Goal: Task Accomplishment & Management: Manage account settings

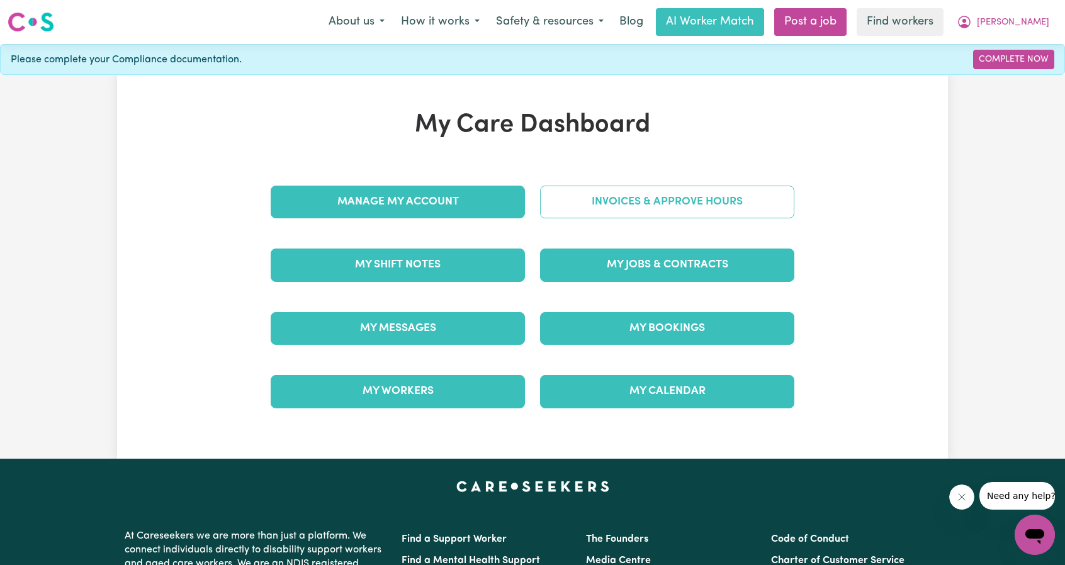
click at [642, 210] on link "Invoices & Approve Hours" at bounding box center [667, 202] width 254 height 33
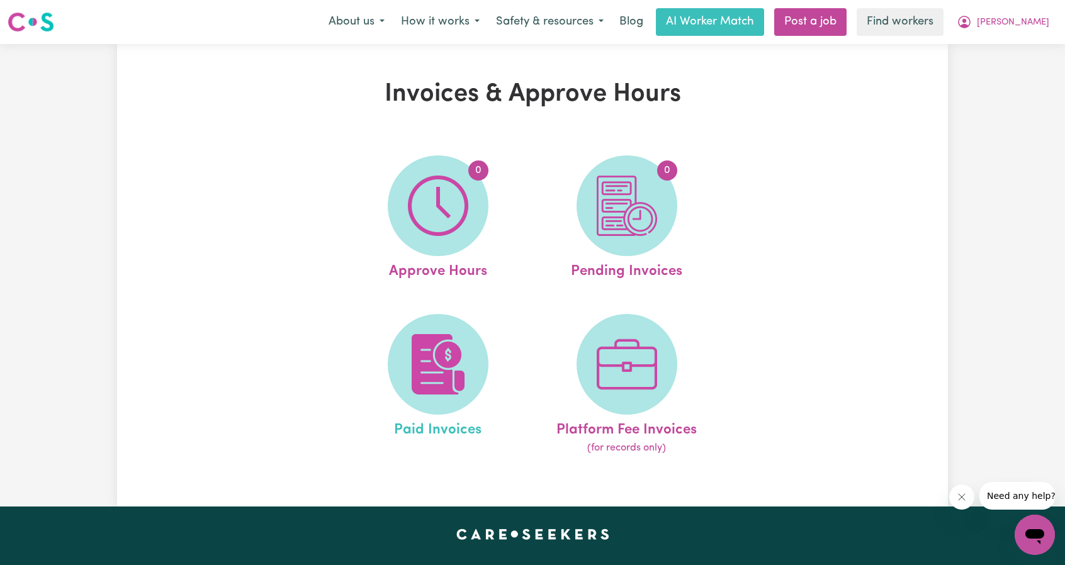
click at [459, 318] on link "Paid Invoices" at bounding box center [437, 385] width 181 height 142
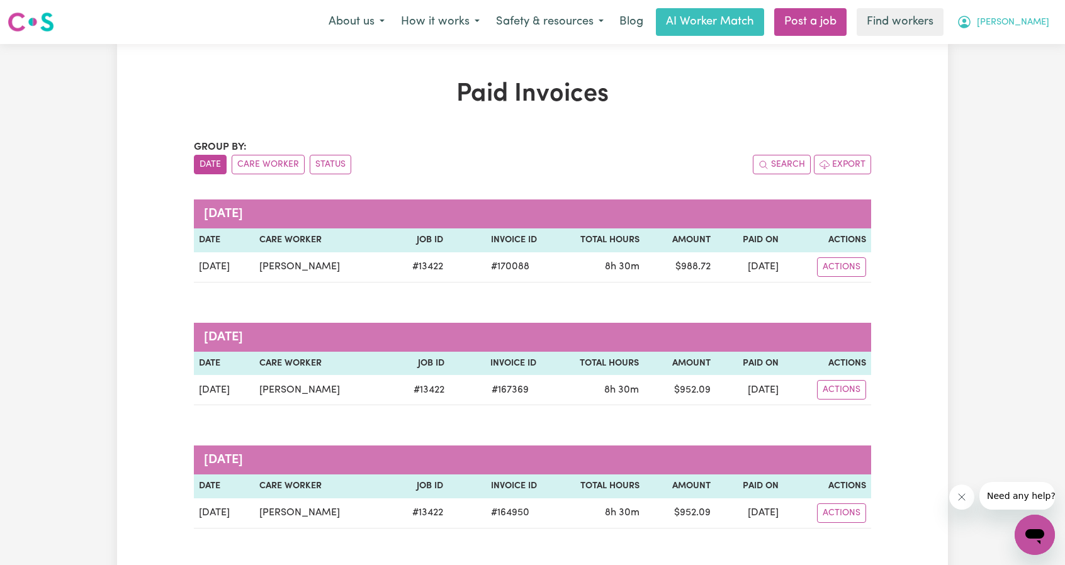
click at [1033, 27] on span "[PERSON_NAME]" at bounding box center [1013, 23] width 72 height 14
click at [1012, 43] on link "My Dashboard" at bounding box center [1006, 49] width 99 height 24
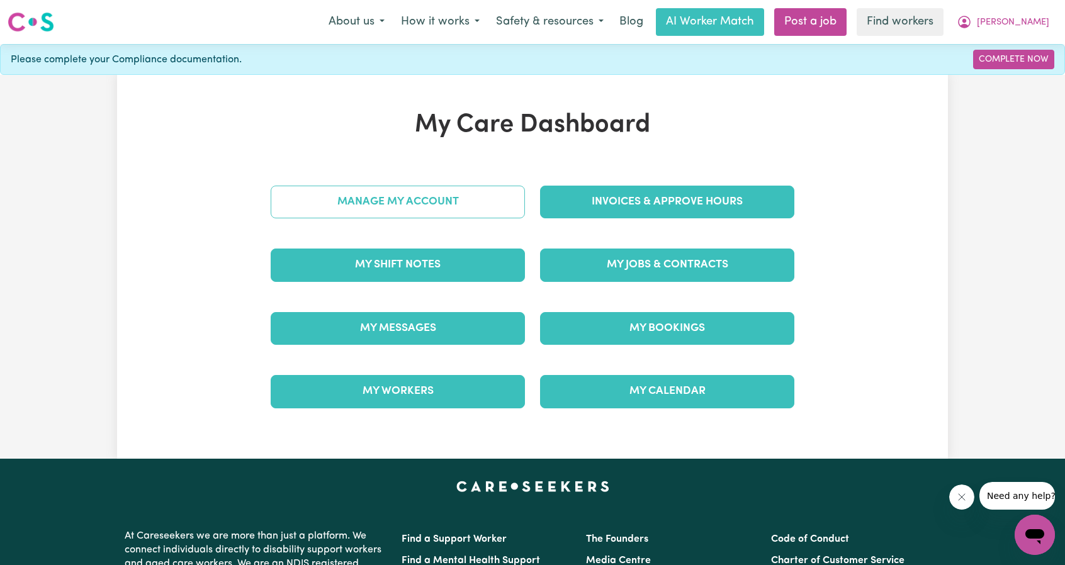
click at [437, 213] on link "Manage My Account" at bounding box center [398, 202] width 254 height 33
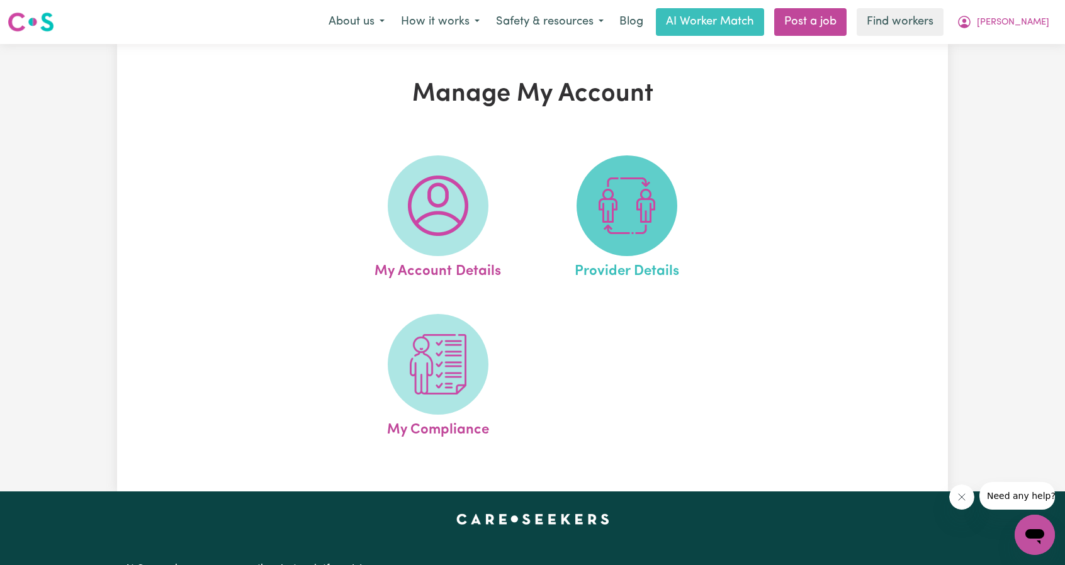
click at [610, 193] on img at bounding box center [627, 206] width 60 height 60
select select "AGED_HOME_CARE"
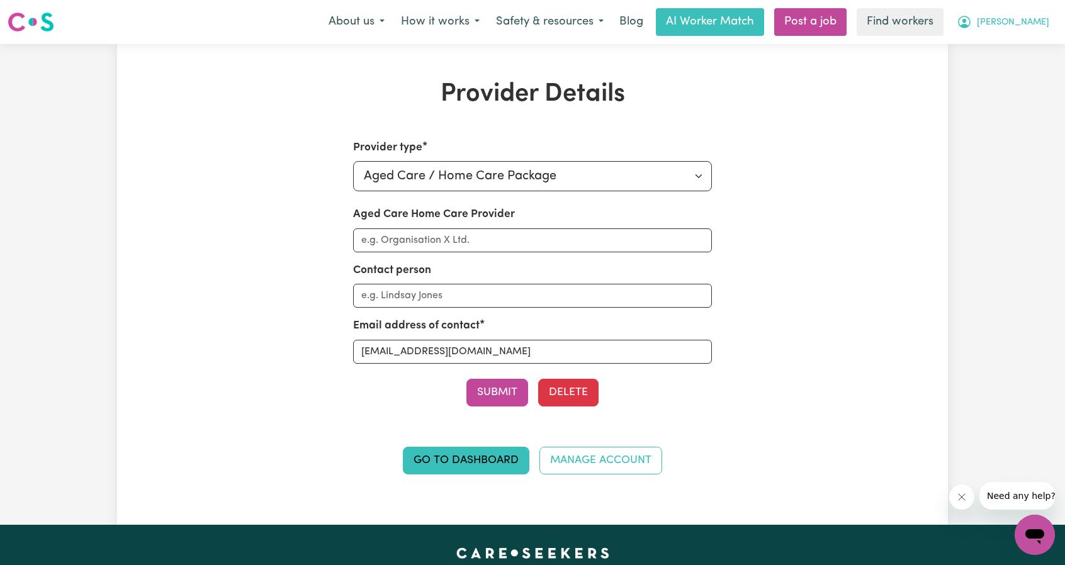
click at [1038, 27] on span "[PERSON_NAME]" at bounding box center [1013, 23] width 72 height 14
click at [1028, 42] on link "My Dashboard" at bounding box center [1006, 49] width 99 height 24
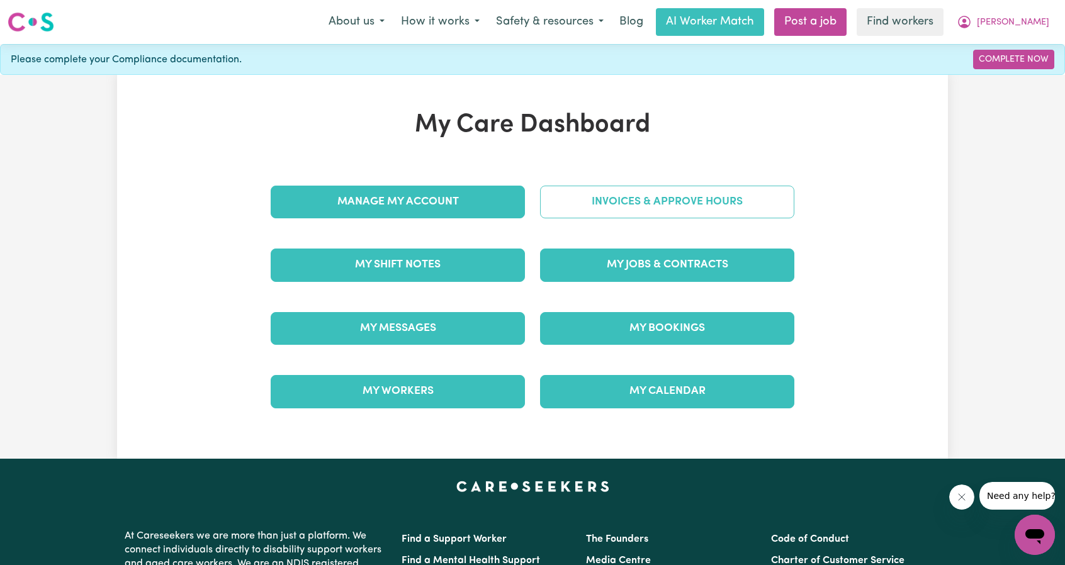
click at [683, 211] on link "Invoices & Approve Hours" at bounding box center [667, 202] width 254 height 33
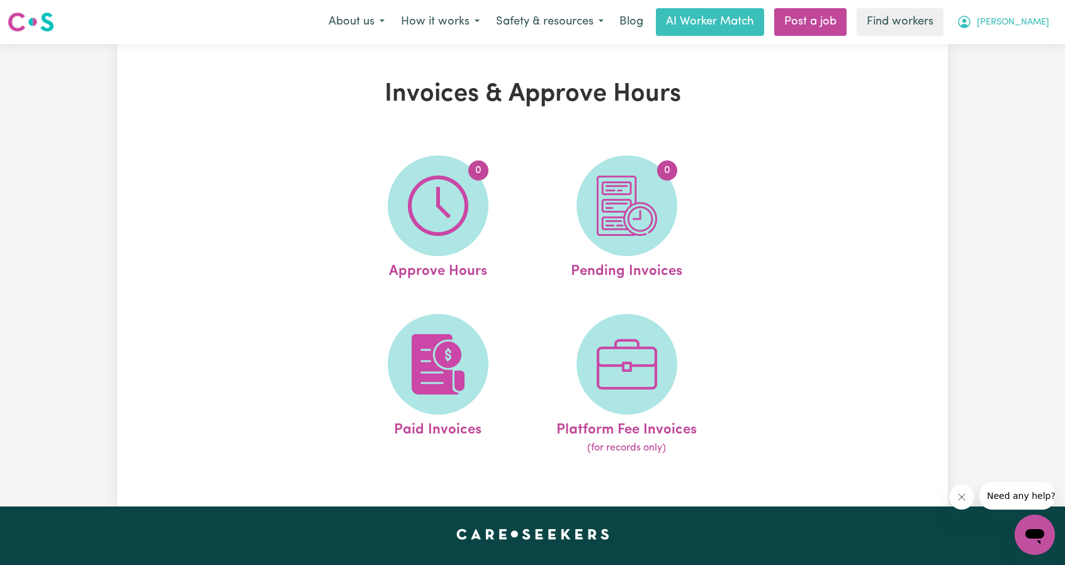
click at [972, 30] on icon "My Account" at bounding box center [964, 21] width 15 height 15
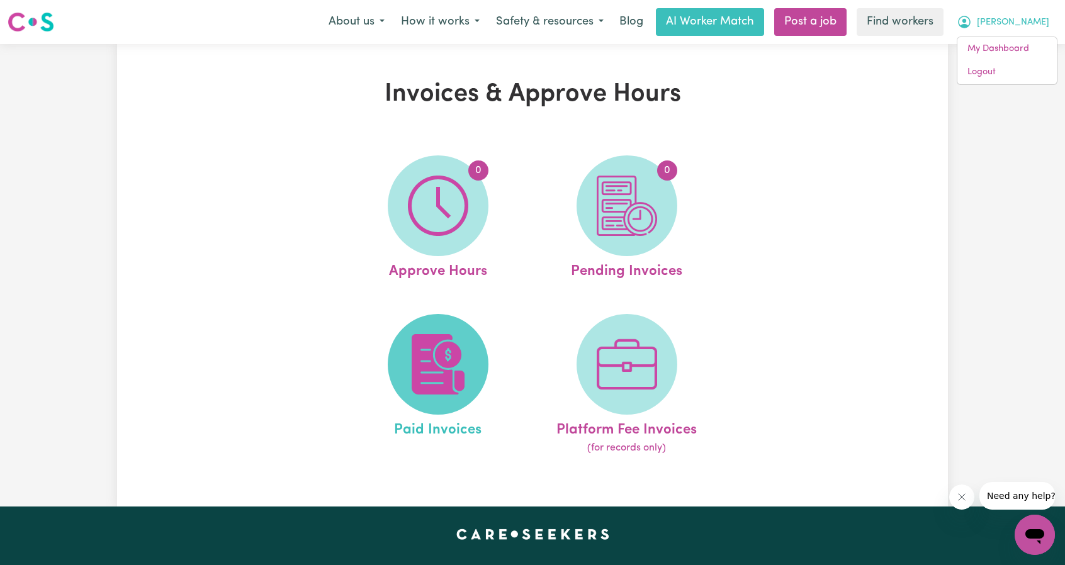
click at [453, 344] on img at bounding box center [438, 364] width 60 height 60
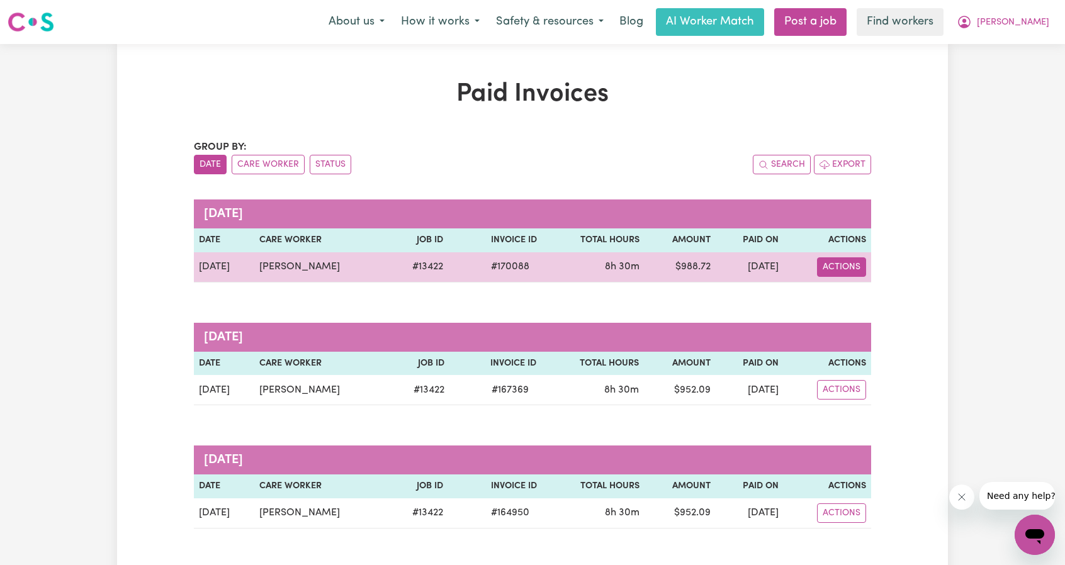
click at [840, 262] on button "Actions" at bounding box center [841, 267] width 49 height 20
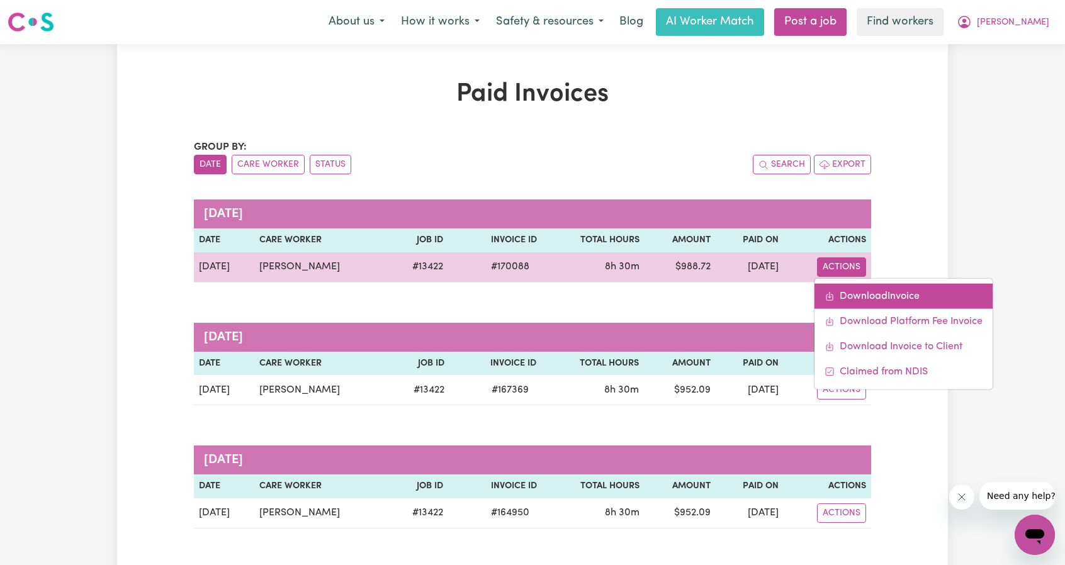
click at [853, 290] on link "Download Invoice" at bounding box center [903, 295] width 178 height 25
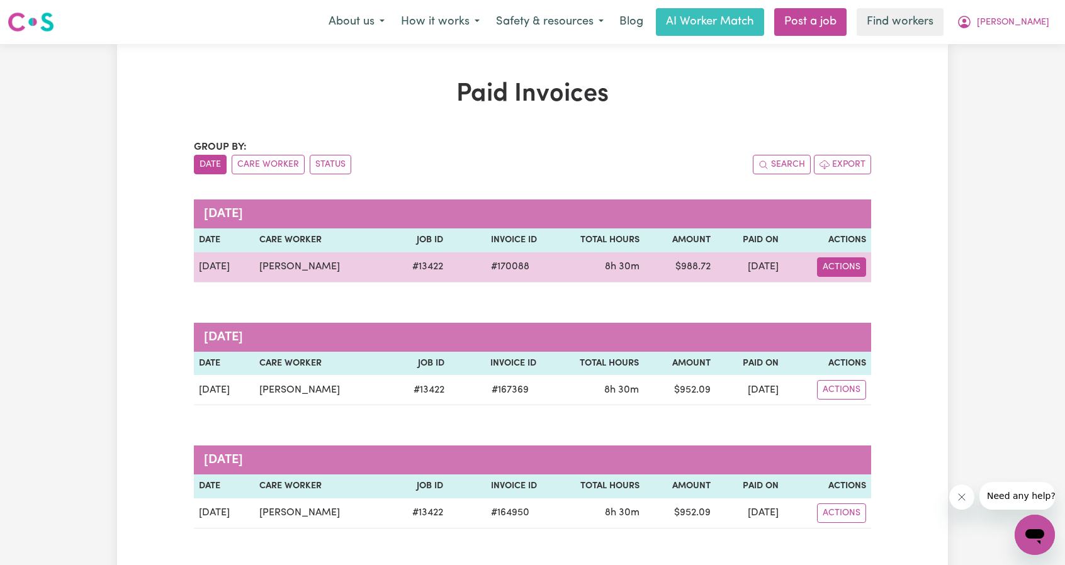
click at [838, 259] on button "Actions" at bounding box center [841, 267] width 49 height 20
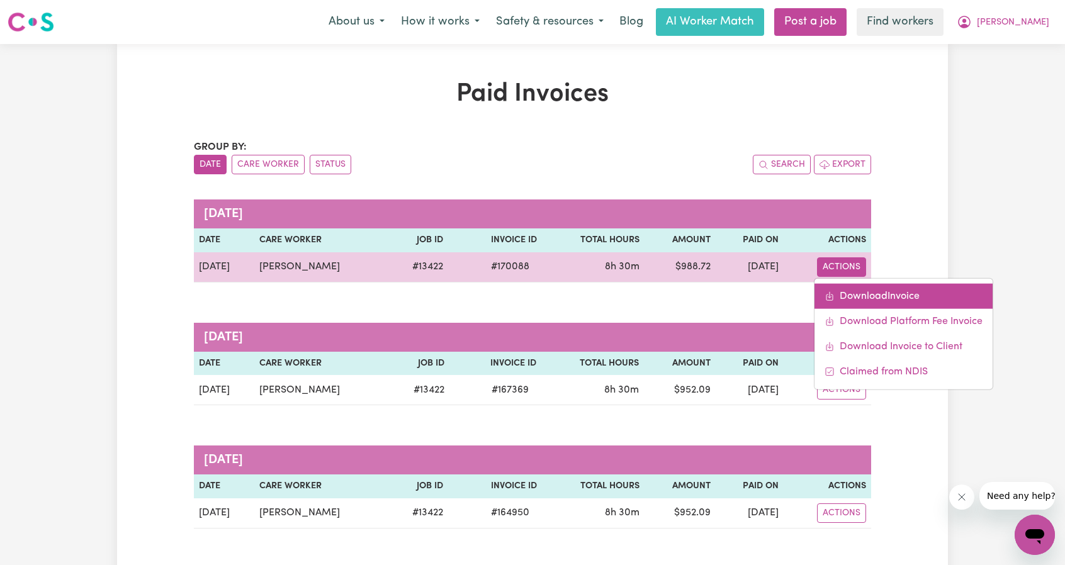
click at [858, 288] on link "Download Invoice" at bounding box center [903, 295] width 178 height 25
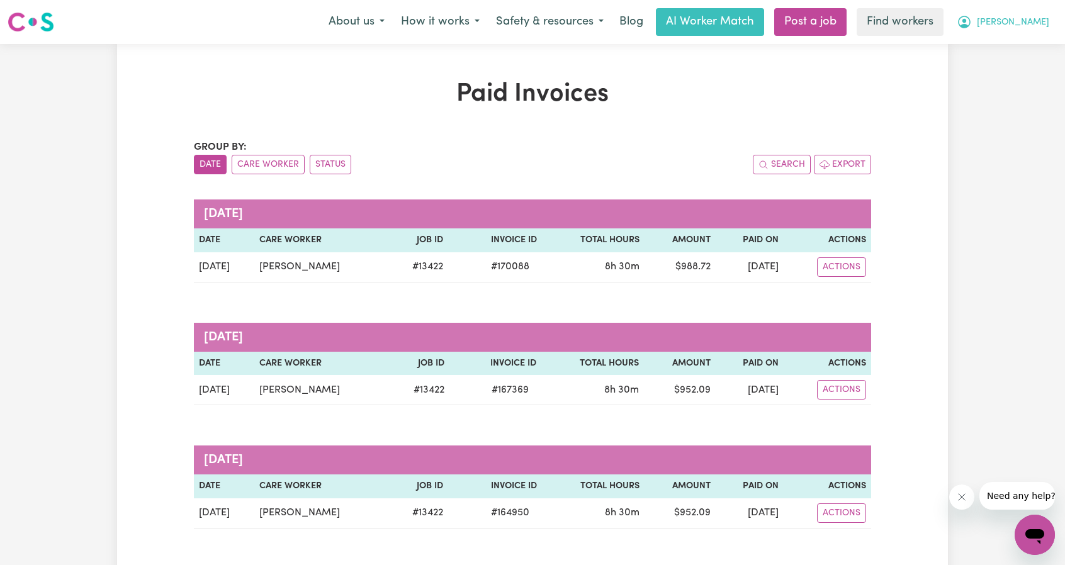
click at [971, 26] on icon "My Account" at bounding box center [964, 22] width 13 height 13
click at [1004, 38] on link "My Dashboard" at bounding box center [1006, 49] width 99 height 24
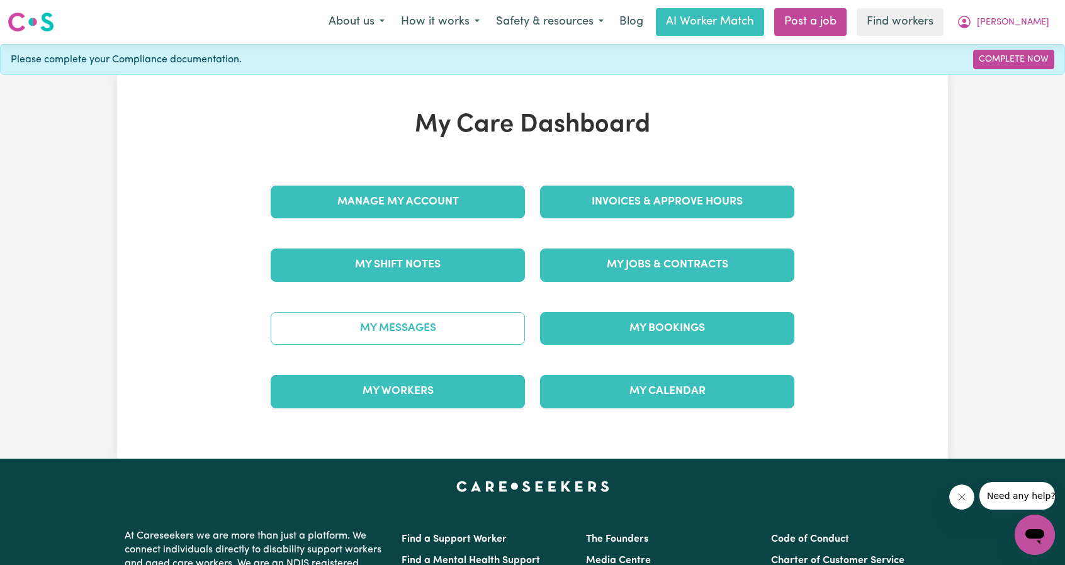
click at [415, 329] on link "My Messages" at bounding box center [398, 328] width 254 height 33
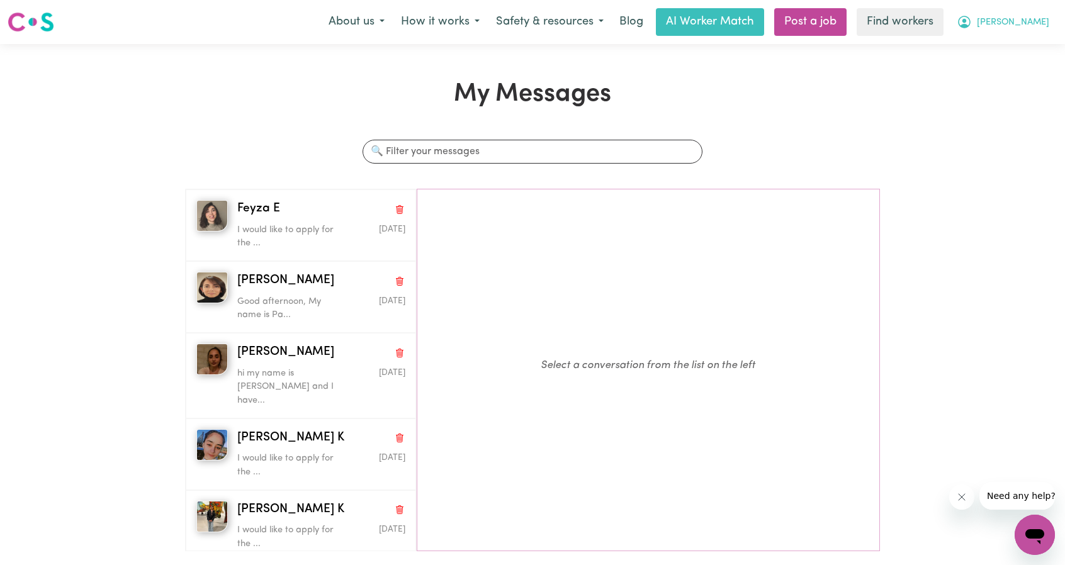
click at [972, 21] on icon "My Account" at bounding box center [964, 21] width 15 height 15
click at [1004, 40] on link "My Dashboard" at bounding box center [1006, 49] width 99 height 24
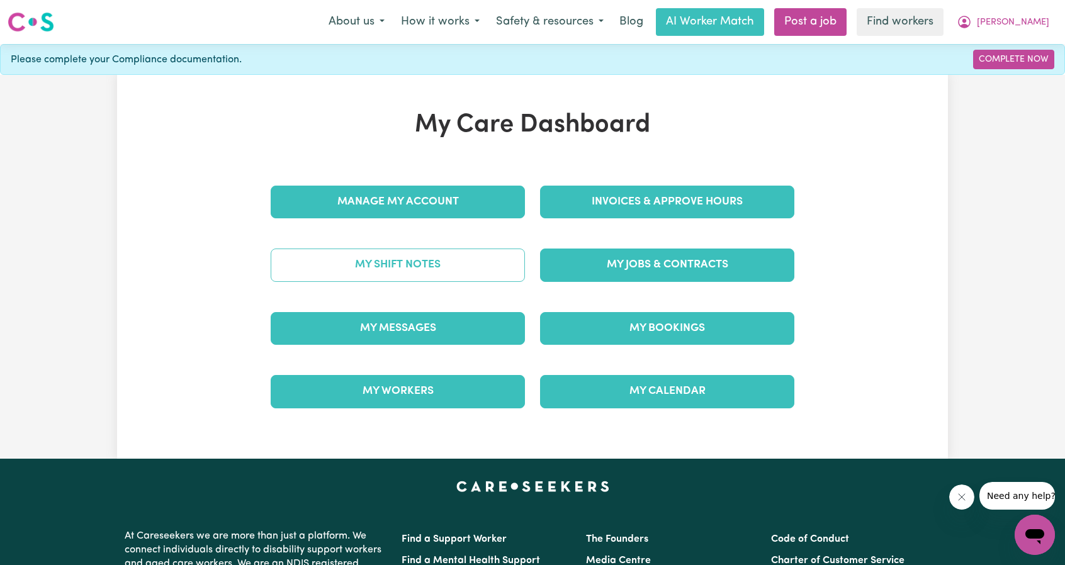
click at [371, 266] on link "My Shift Notes" at bounding box center [398, 265] width 254 height 33
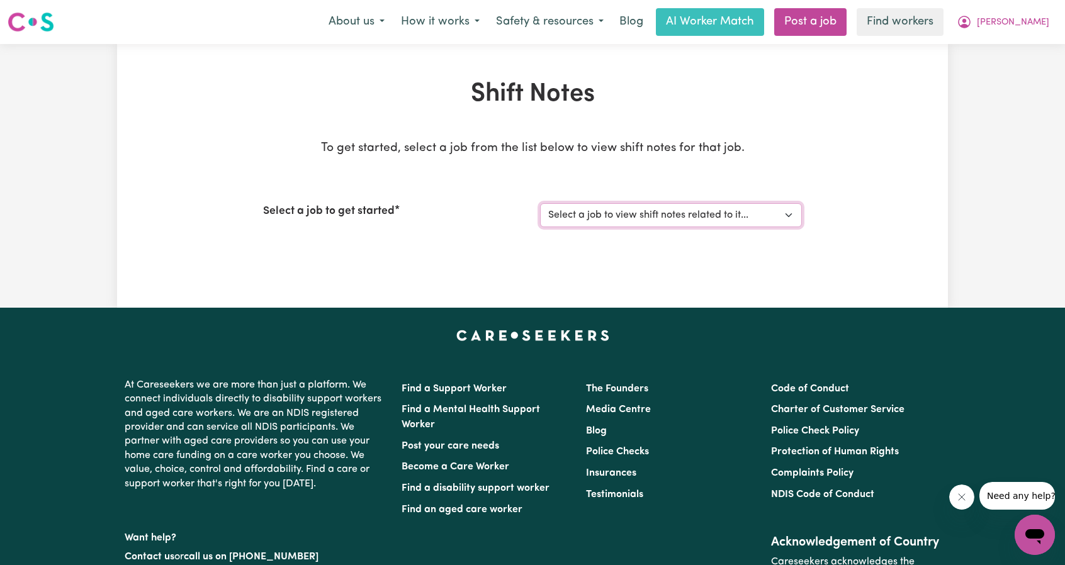
click at [576, 214] on select "Select a job to view shift notes related to it... Care worker needed in [GEOGRA…" at bounding box center [671, 215] width 262 height 24
select select "13422"
click at [540, 203] on select "Select a job to view shift notes related to it... Care worker needed in [GEOGRA…" at bounding box center [671, 215] width 262 height 24
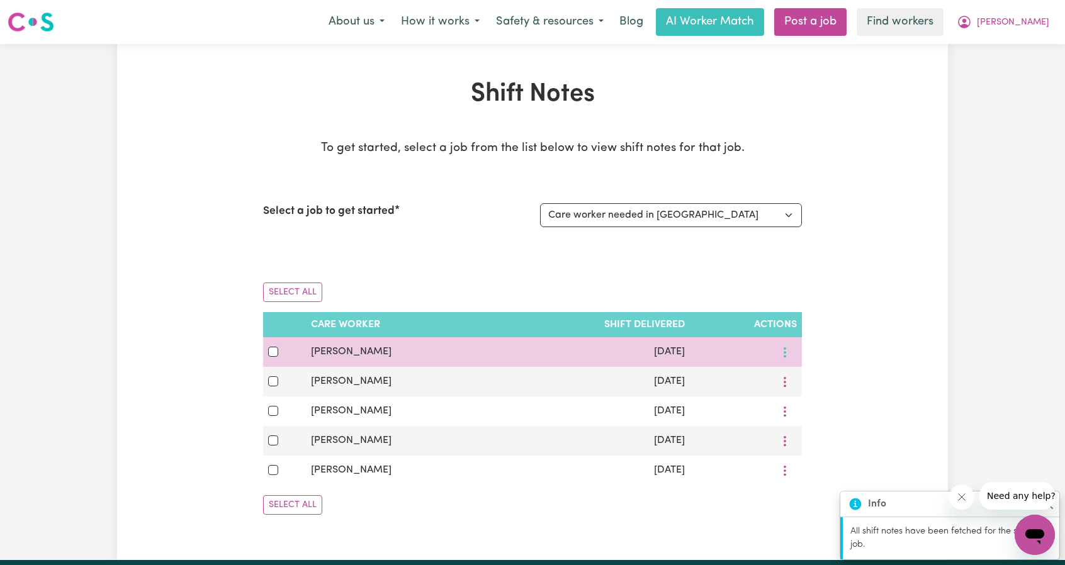
click at [789, 351] on button "More options" at bounding box center [785, 352] width 24 height 20
click at [809, 377] on span "View Shift Note" at bounding box center [833, 381] width 69 height 10
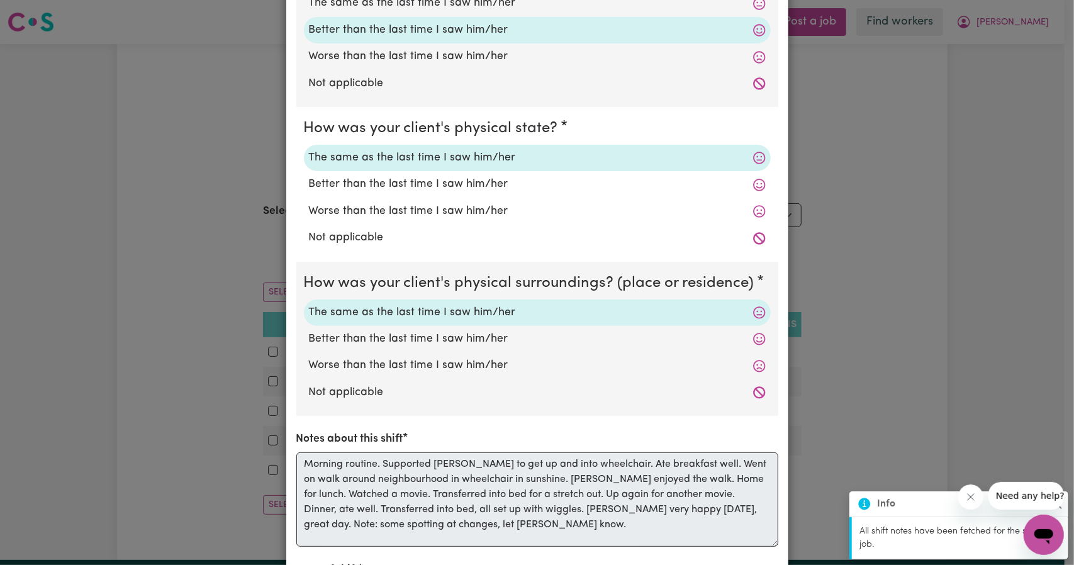
scroll to position [311, 0]
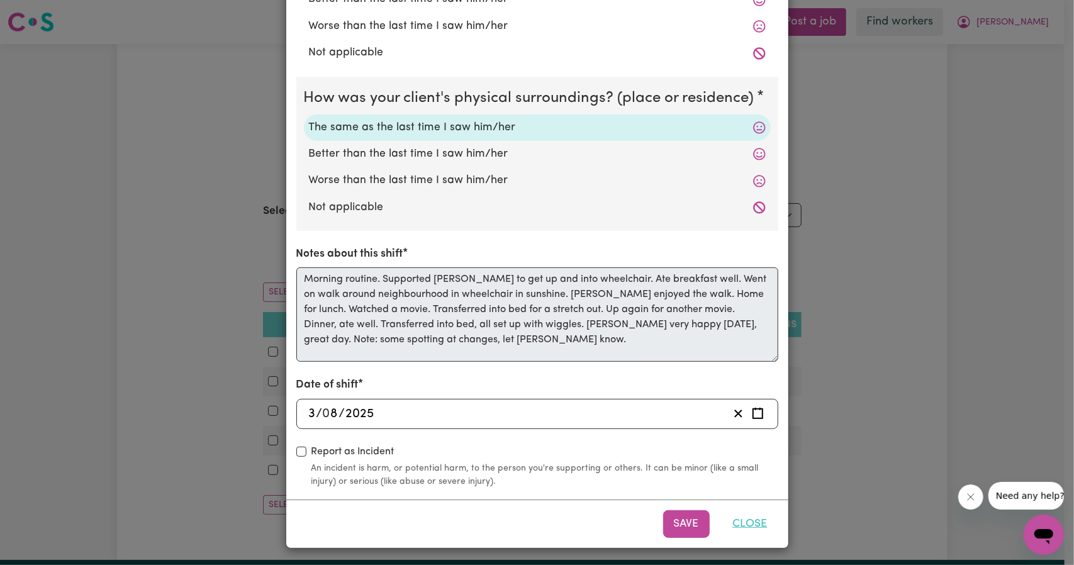
click at [736, 523] on button "Close" at bounding box center [751, 524] width 56 height 28
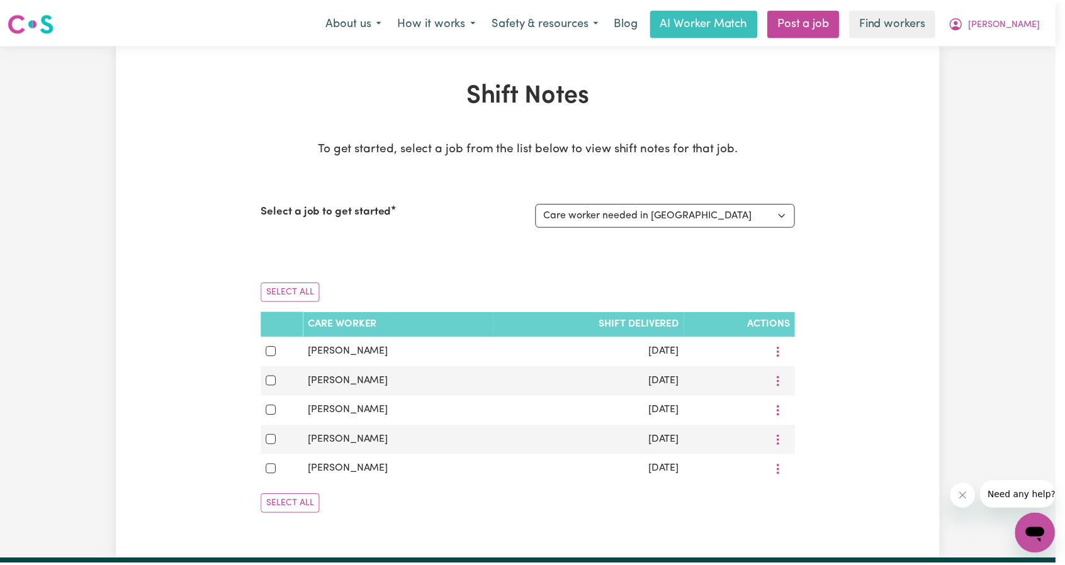
scroll to position [0, 0]
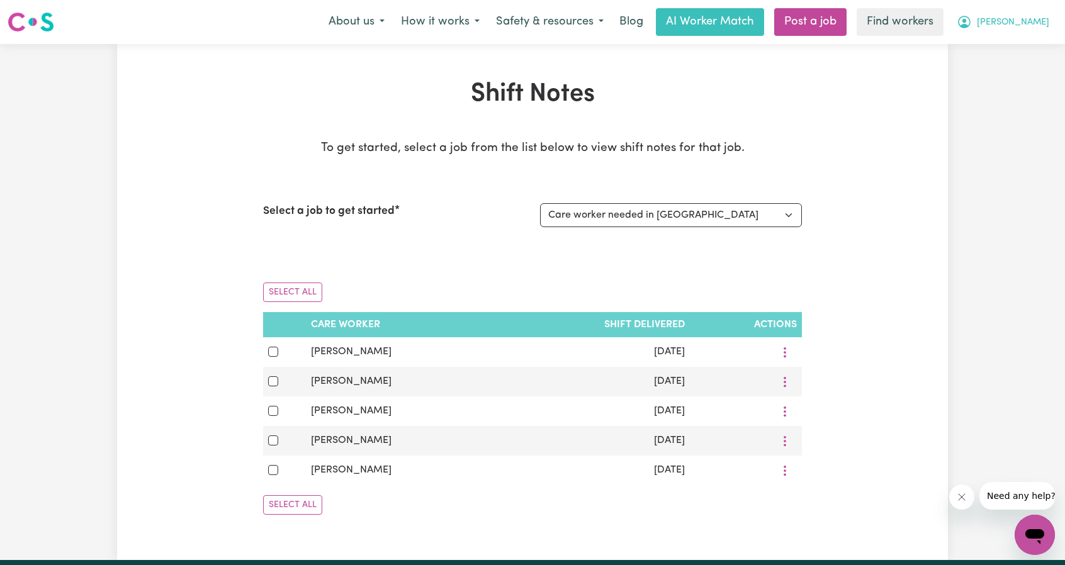
click at [972, 22] on icon "My Account" at bounding box center [964, 21] width 15 height 15
click at [1006, 68] on link "Logout" at bounding box center [1006, 72] width 99 height 24
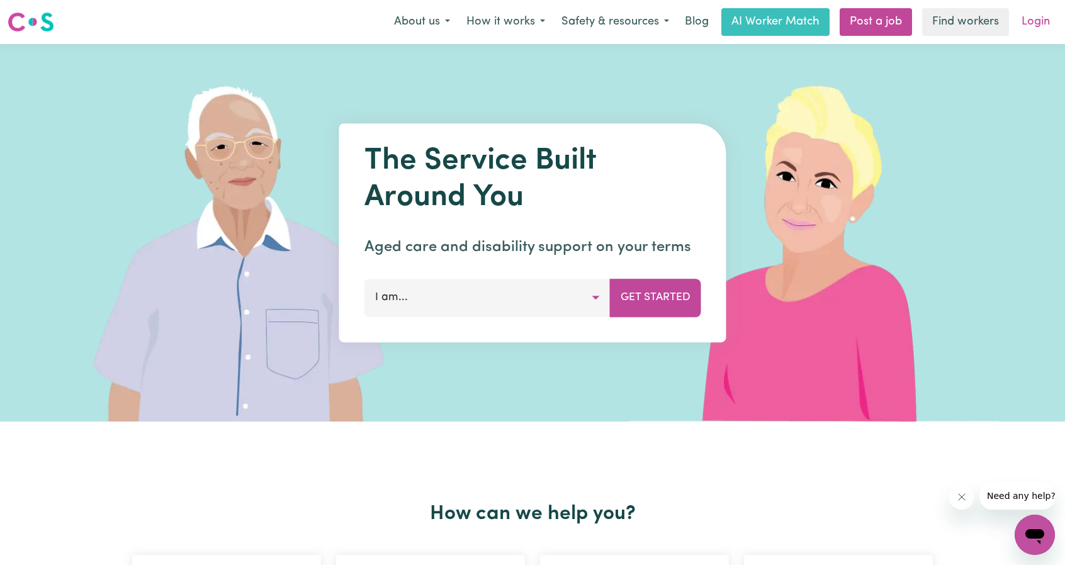
click at [1046, 22] on link "Login" at bounding box center [1035, 22] width 43 height 28
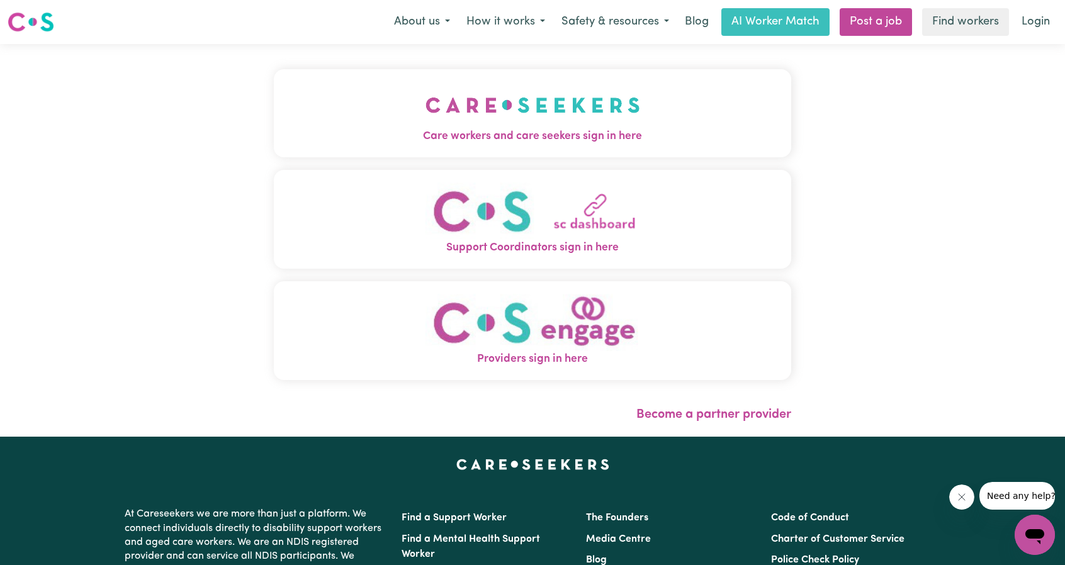
click at [542, 147] on button "Care workers and care seekers sign in here" at bounding box center [532, 113] width 517 height 88
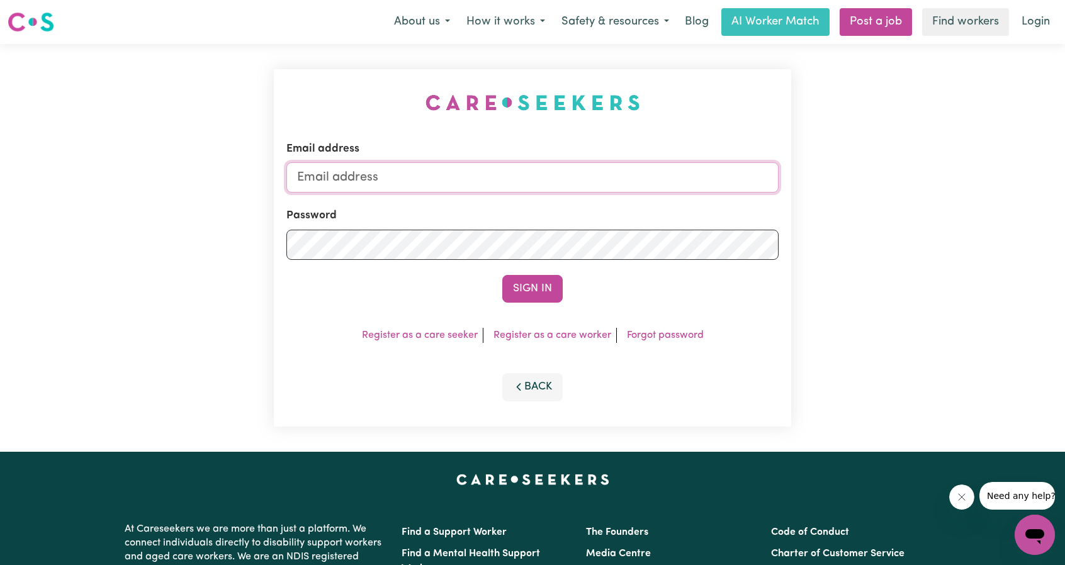
click at [531, 172] on input "Email address" at bounding box center [532, 177] width 492 height 30
drag, startPoint x: 363, startPoint y: 177, endPoint x: 634, endPoint y: 209, distance: 273.1
click at [621, 207] on form "Email address [EMAIL_ADDRESS][PERSON_NAME][DOMAIN_NAME] Password Sign In" at bounding box center [532, 222] width 492 height 162
type input "[EMAIL_ADDRESS][DOMAIN_NAME]"
click at [551, 284] on button "Sign In" at bounding box center [532, 289] width 60 height 28
